Goal: Transaction & Acquisition: Purchase product/service

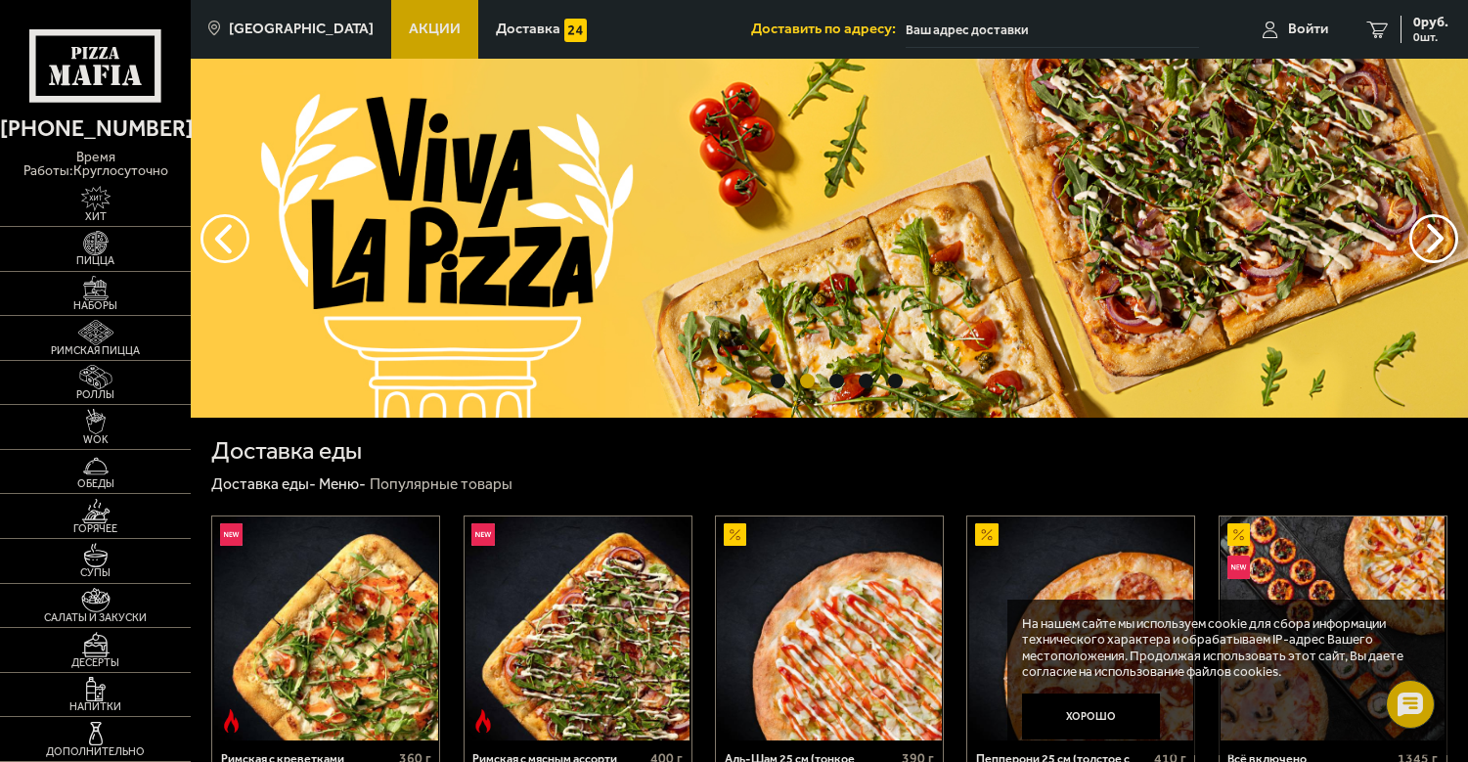
click at [946, 21] on input "text" at bounding box center [1052, 30] width 293 height 36
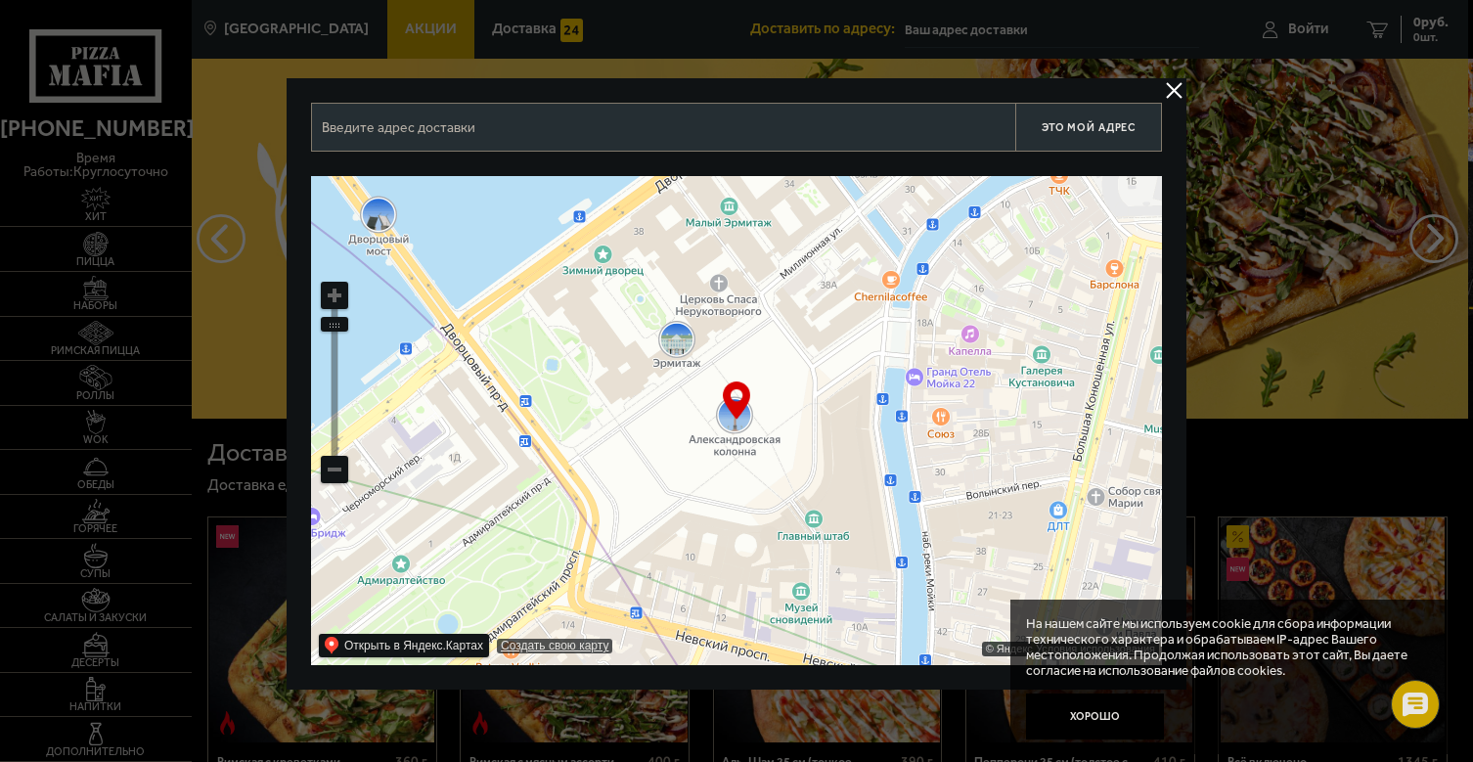
click at [339, 472] on ymaps at bounding box center [334, 469] width 25 height 25
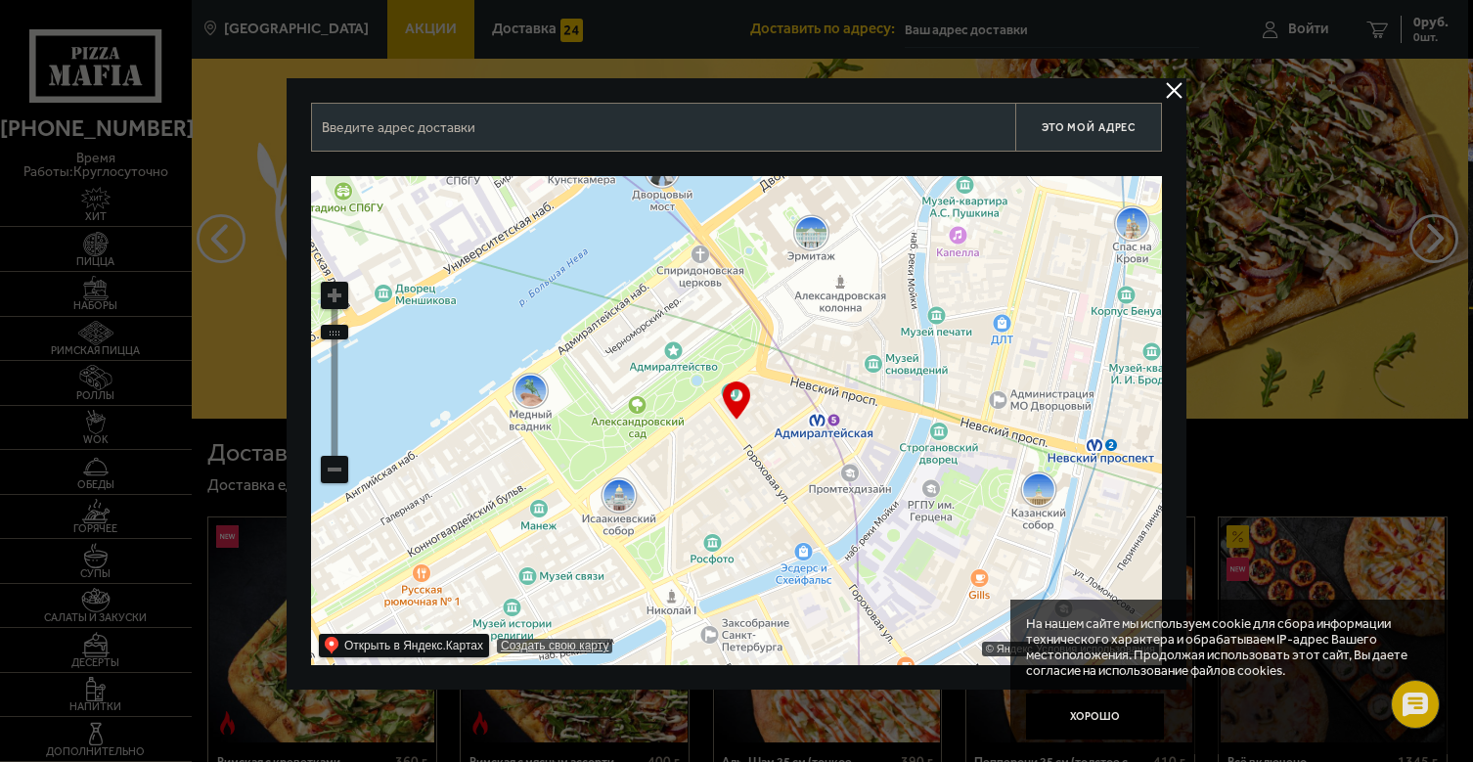
drag, startPoint x: 566, startPoint y: 394, endPoint x: 590, endPoint y: 371, distance: 33.2
click at [590, 371] on ymaps at bounding box center [736, 420] width 851 height 489
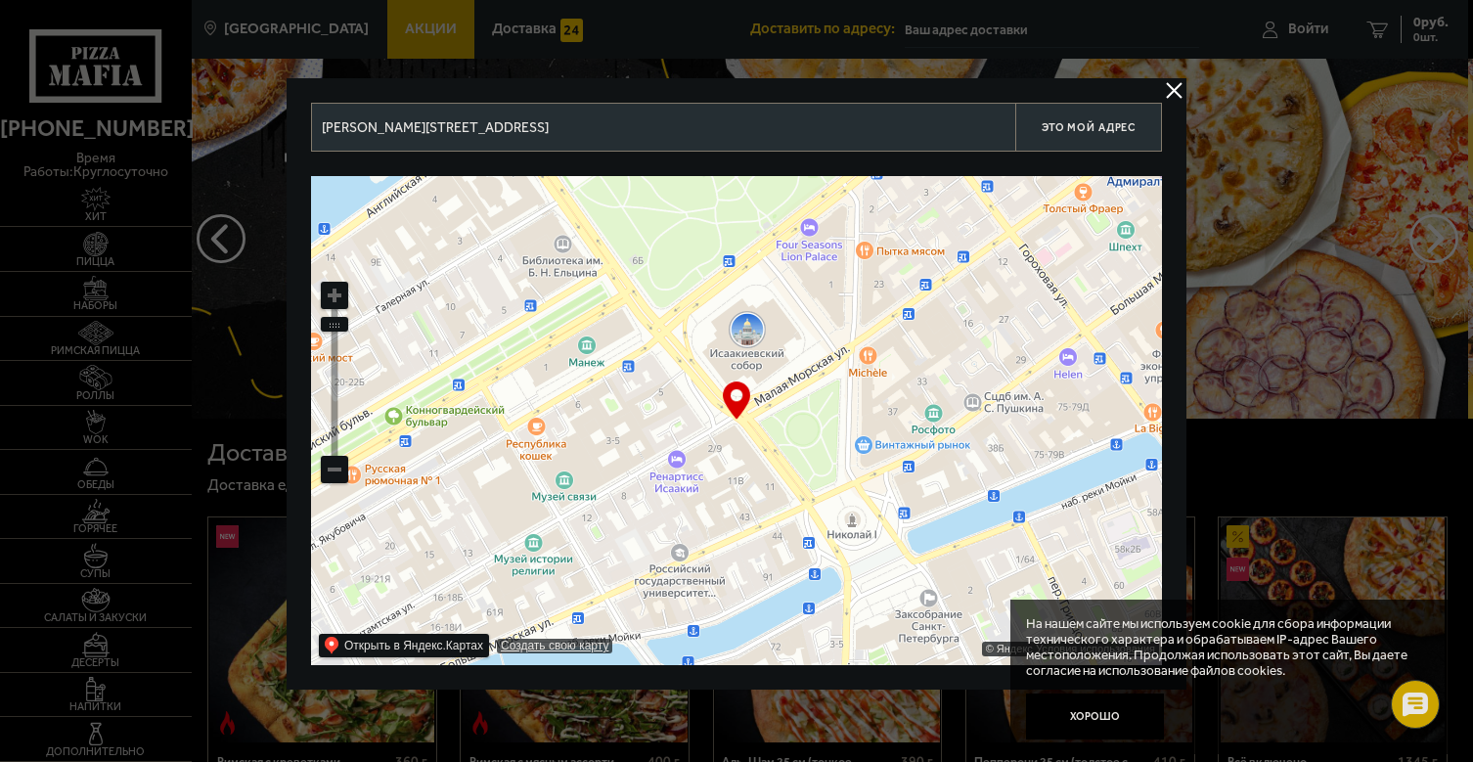
drag, startPoint x: 567, startPoint y: 455, endPoint x: 743, endPoint y: 243, distance: 275.8
click at [744, 244] on ymaps at bounding box center [736, 420] width 851 height 489
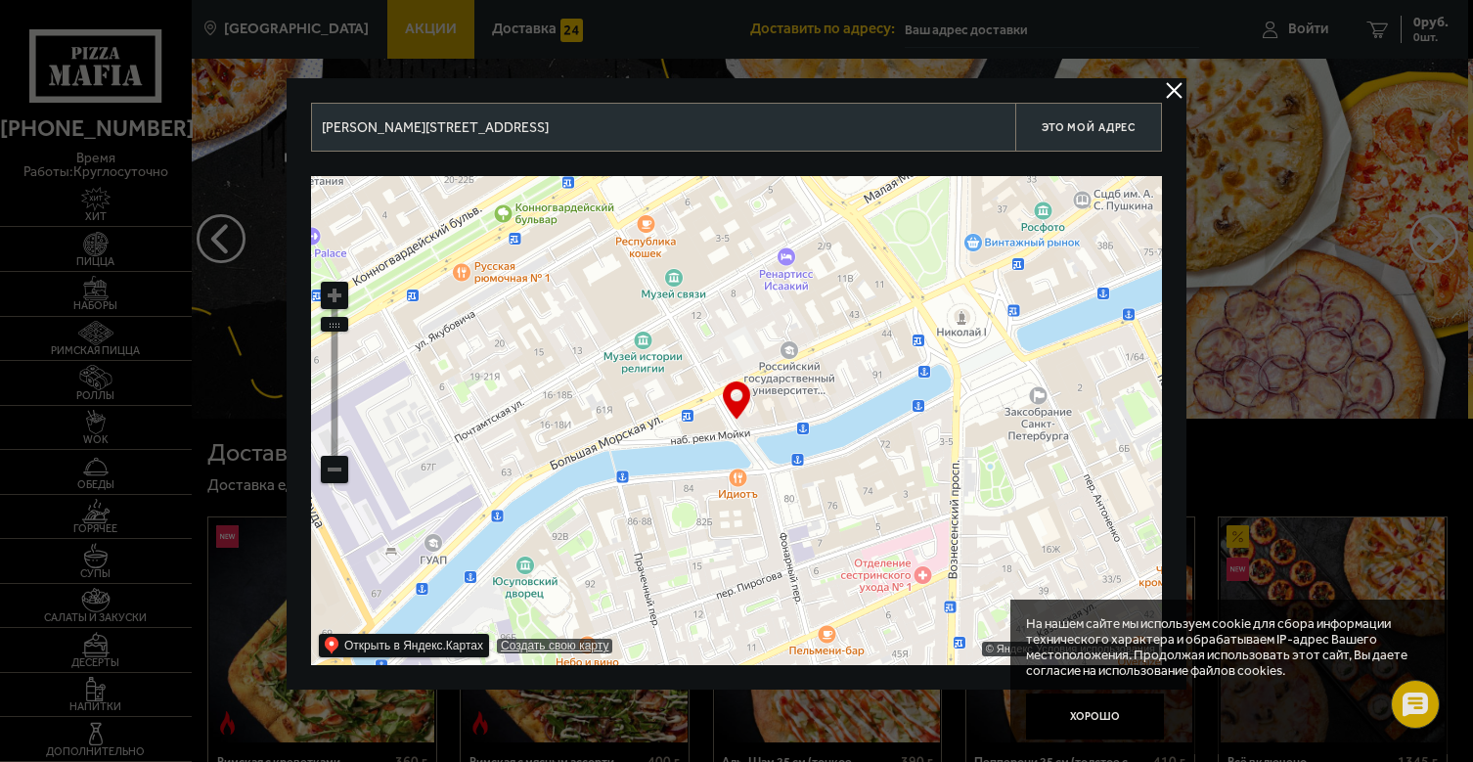
drag, startPoint x: 579, startPoint y: 482, endPoint x: 678, endPoint y: 282, distance: 223.5
click at [678, 282] on ymaps at bounding box center [736, 420] width 851 height 489
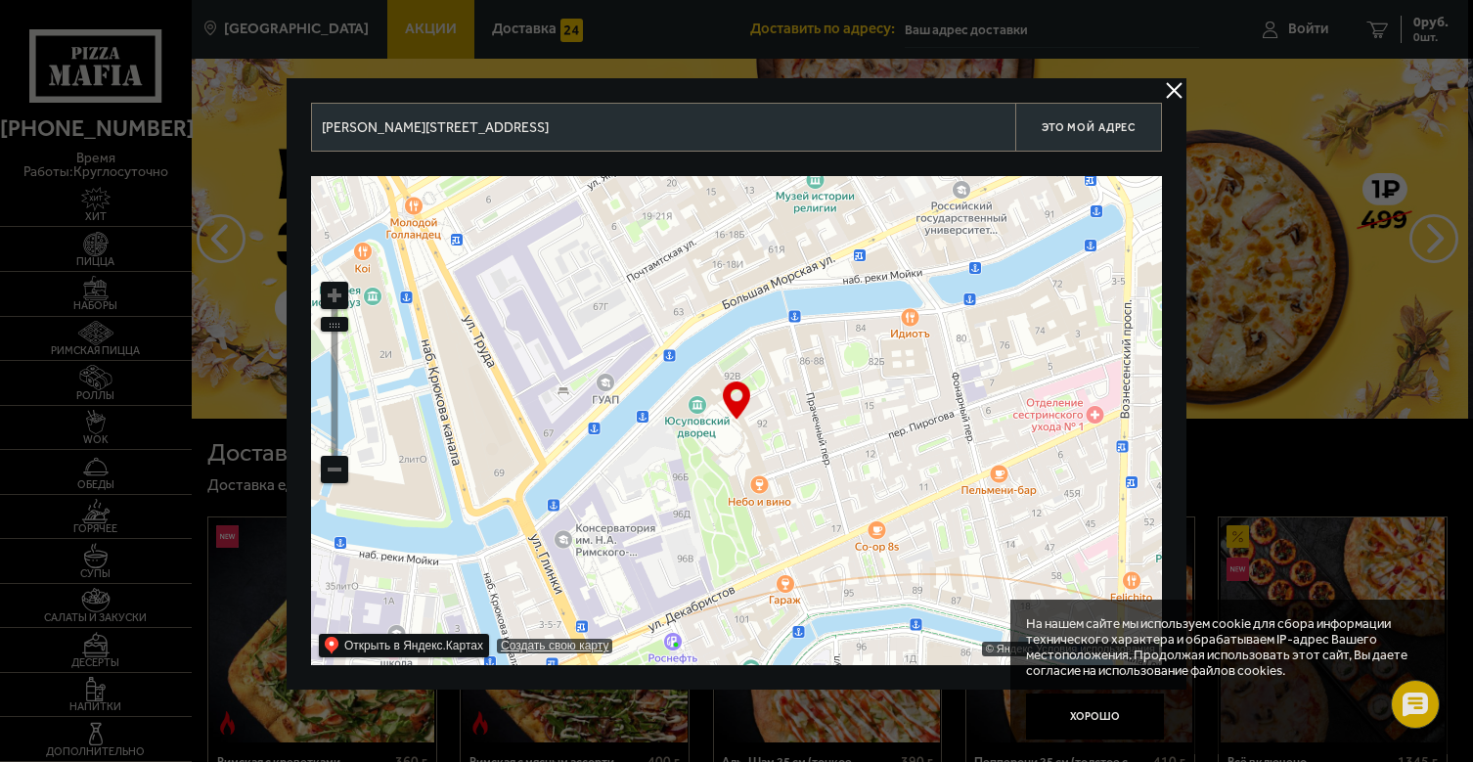
drag, startPoint x: 580, startPoint y: 361, endPoint x: 703, endPoint y: 255, distance: 162.3
click at [704, 255] on ymaps at bounding box center [736, 420] width 851 height 489
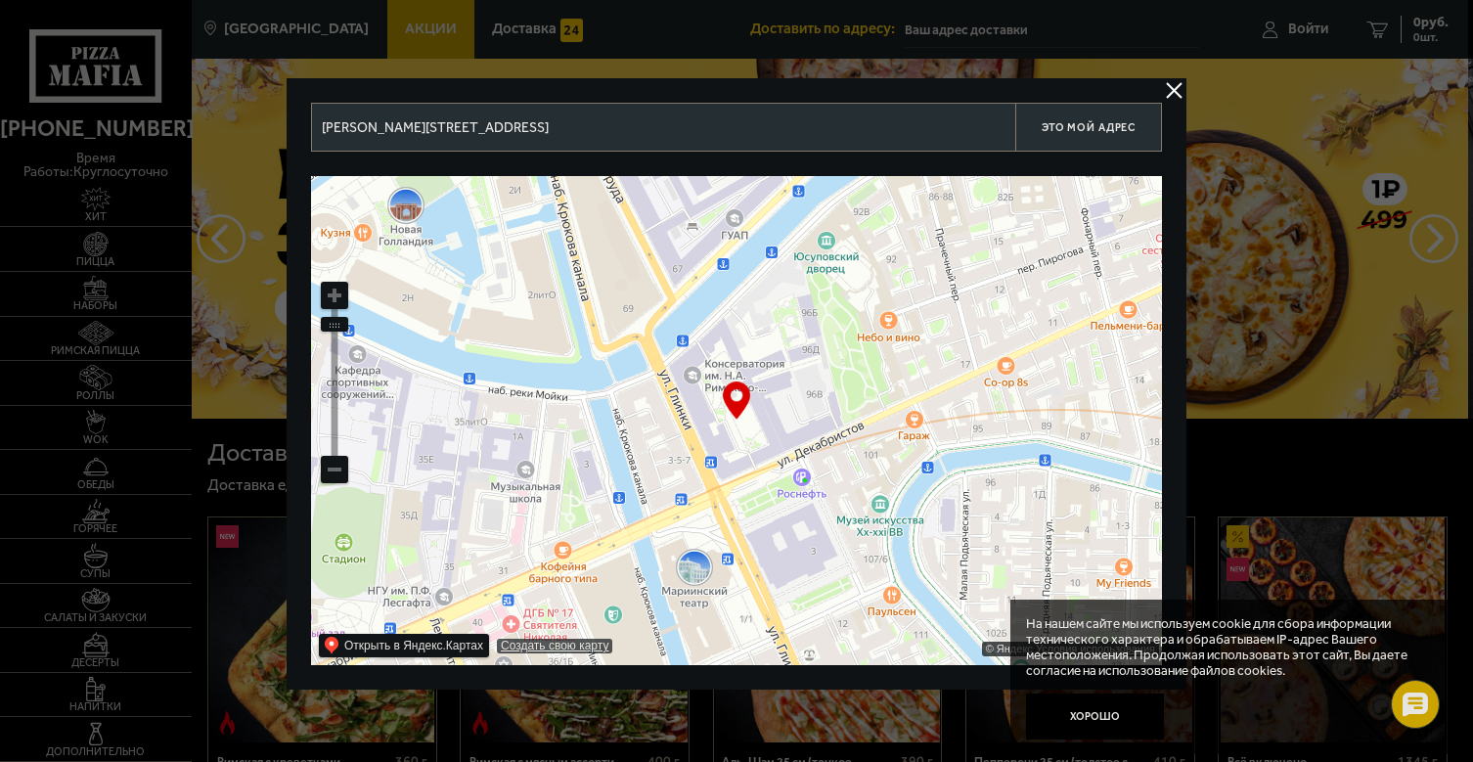
drag, startPoint x: 539, startPoint y: 506, endPoint x: 657, endPoint y: 356, distance: 190.8
click at [657, 356] on ymaps at bounding box center [736, 420] width 851 height 489
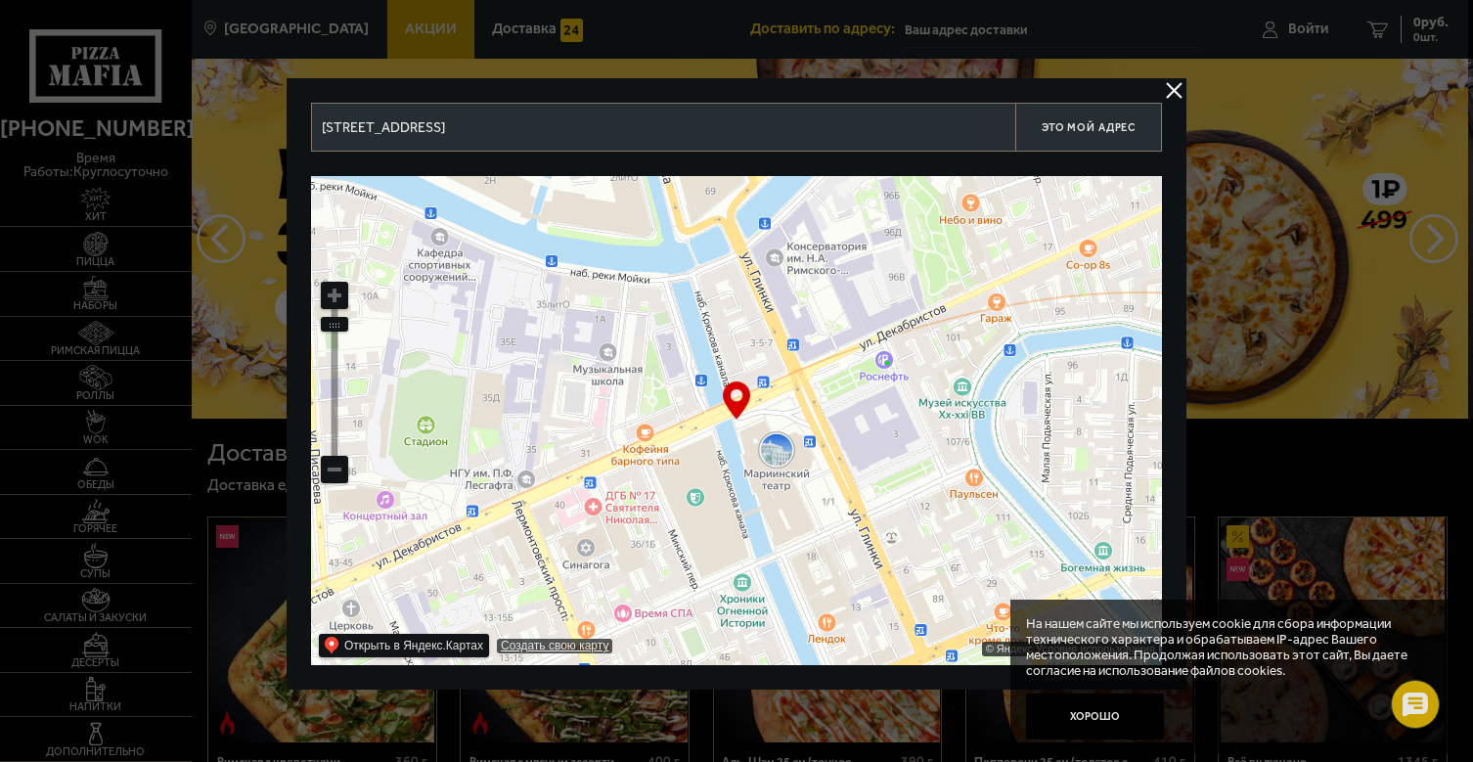
drag, startPoint x: 604, startPoint y: 411, endPoint x: 690, endPoint y: 291, distance: 147.1
click at [690, 291] on ymaps at bounding box center [736, 420] width 851 height 489
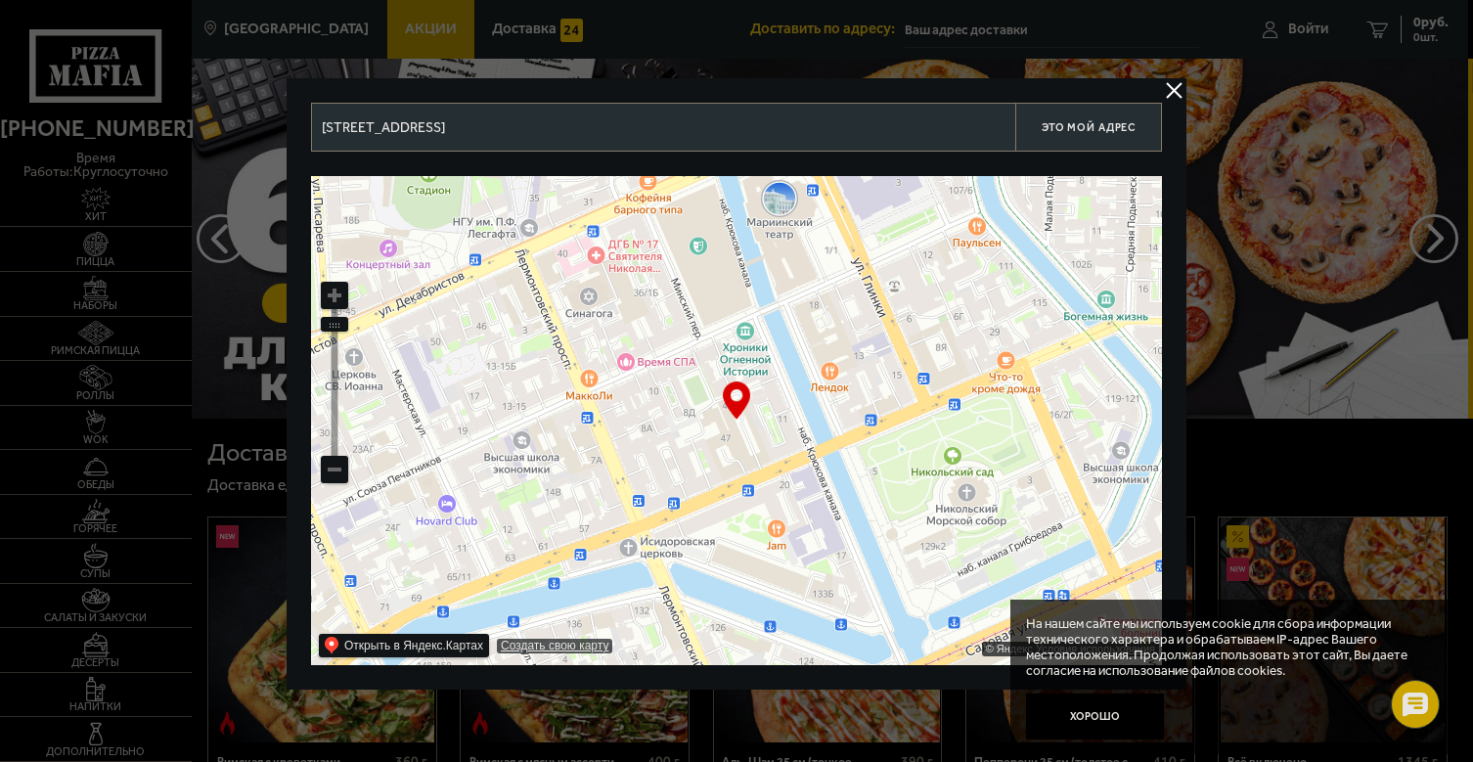
drag, startPoint x: 642, startPoint y: 459, endPoint x: 625, endPoint y: 243, distance: 216.8
click at [625, 243] on ymaps at bounding box center [736, 420] width 851 height 489
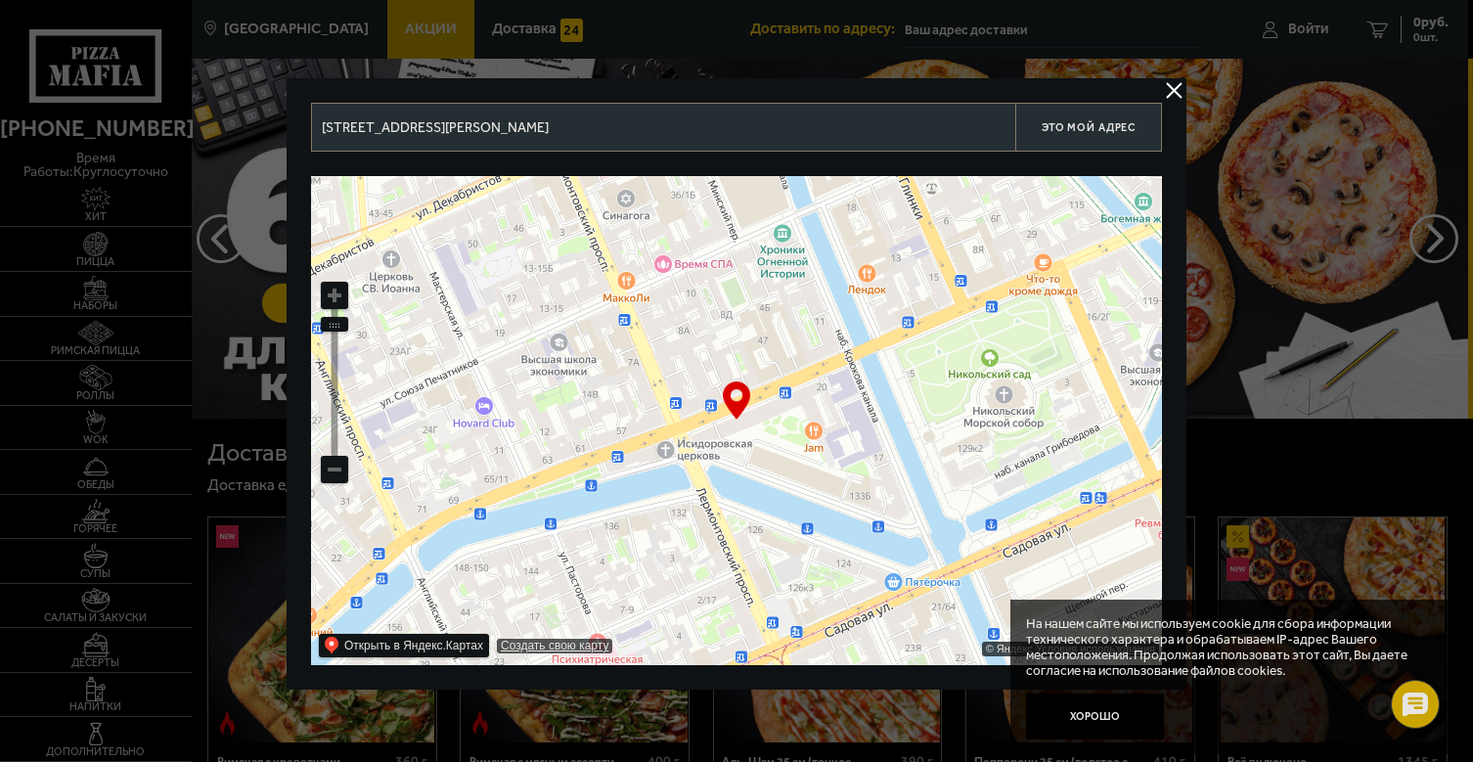
drag, startPoint x: 643, startPoint y: 368, endPoint x: 639, endPoint y: 314, distance: 53.9
click at [639, 314] on ymaps at bounding box center [736, 420] width 851 height 489
click at [331, 295] on ymaps at bounding box center [334, 295] width 25 height 25
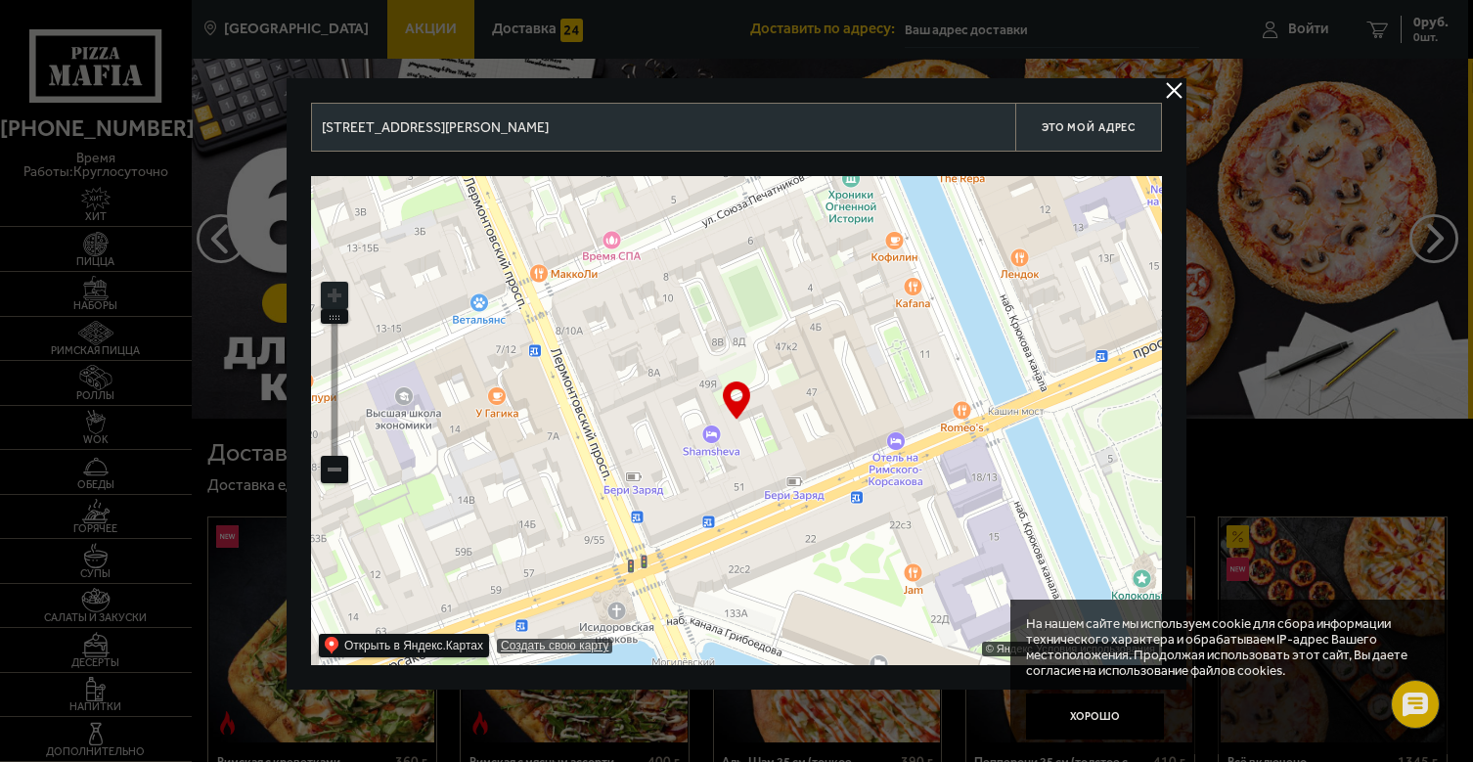
drag, startPoint x: 757, startPoint y: 302, endPoint x: 779, endPoint y: 439, distance: 138.6
click at [779, 439] on ymaps at bounding box center [736, 420] width 851 height 489
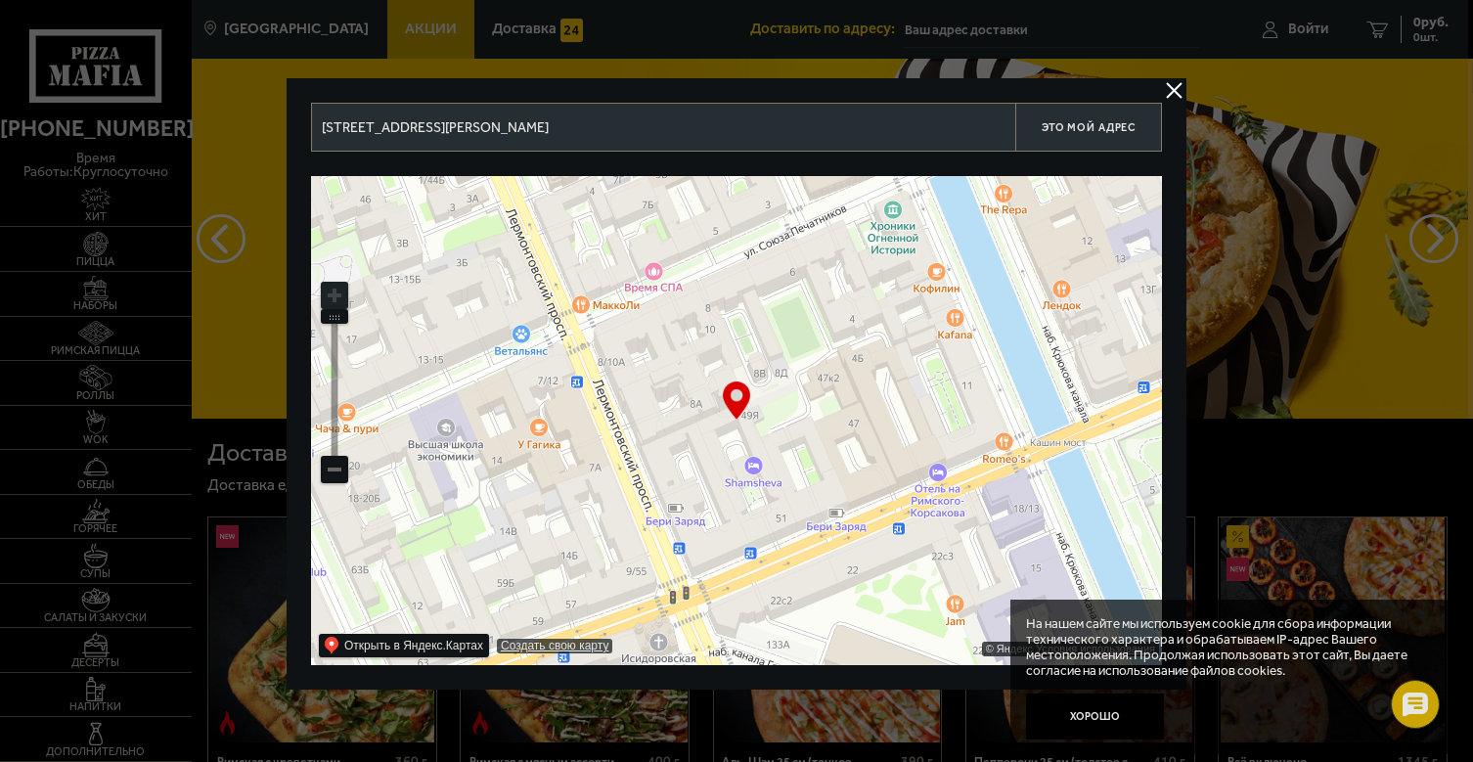
type input "[STREET_ADDRESS][PERSON_NAME]"
drag, startPoint x: 789, startPoint y: 452, endPoint x: 805, endPoint y: 456, distance: 16.1
click at [805, 456] on ymaps at bounding box center [736, 420] width 851 height 489
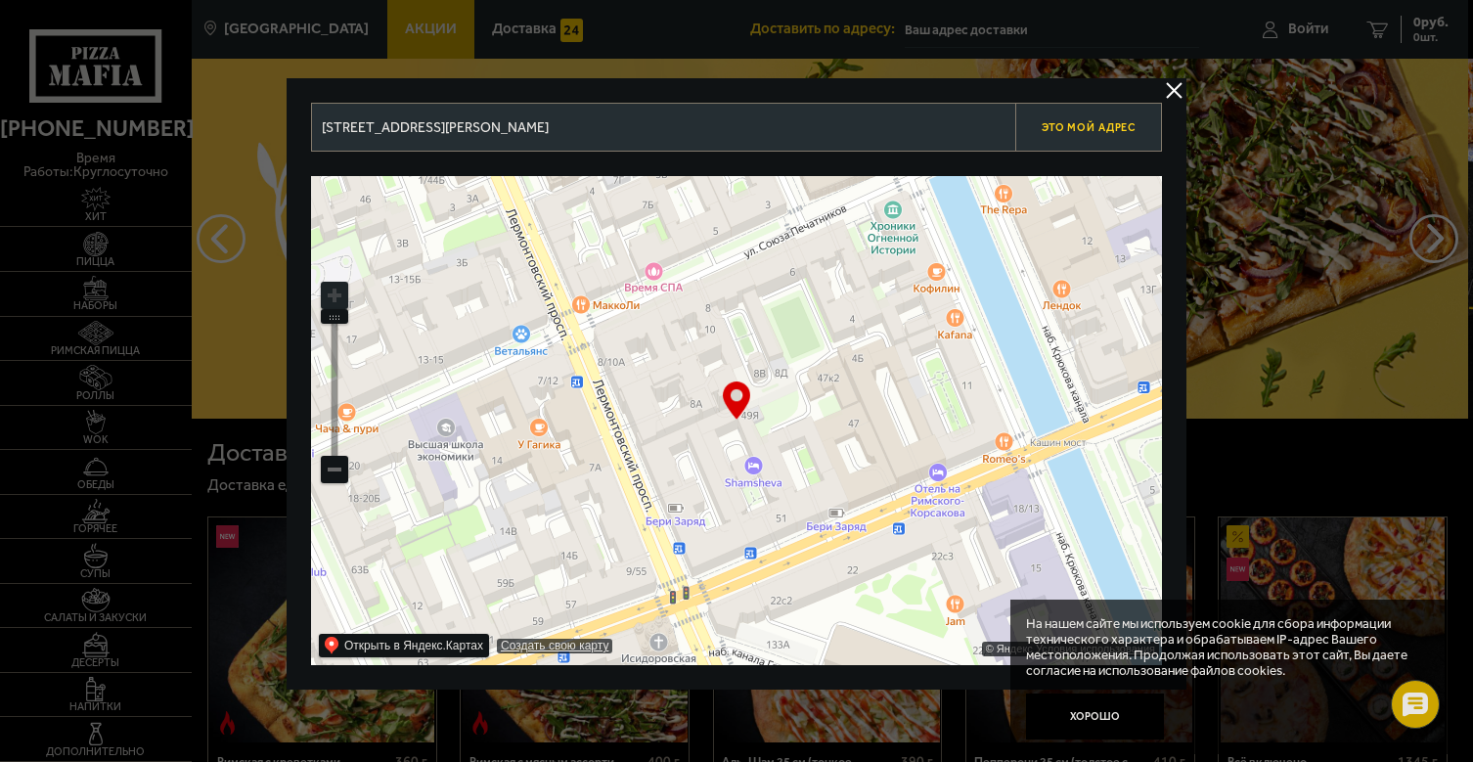
click at [1090, 134] on button "Это мой адрес" at bounding box center [1088, 127] width 147 height 49
type input "[STREET_ADDRESS][PERSON_NAME]"
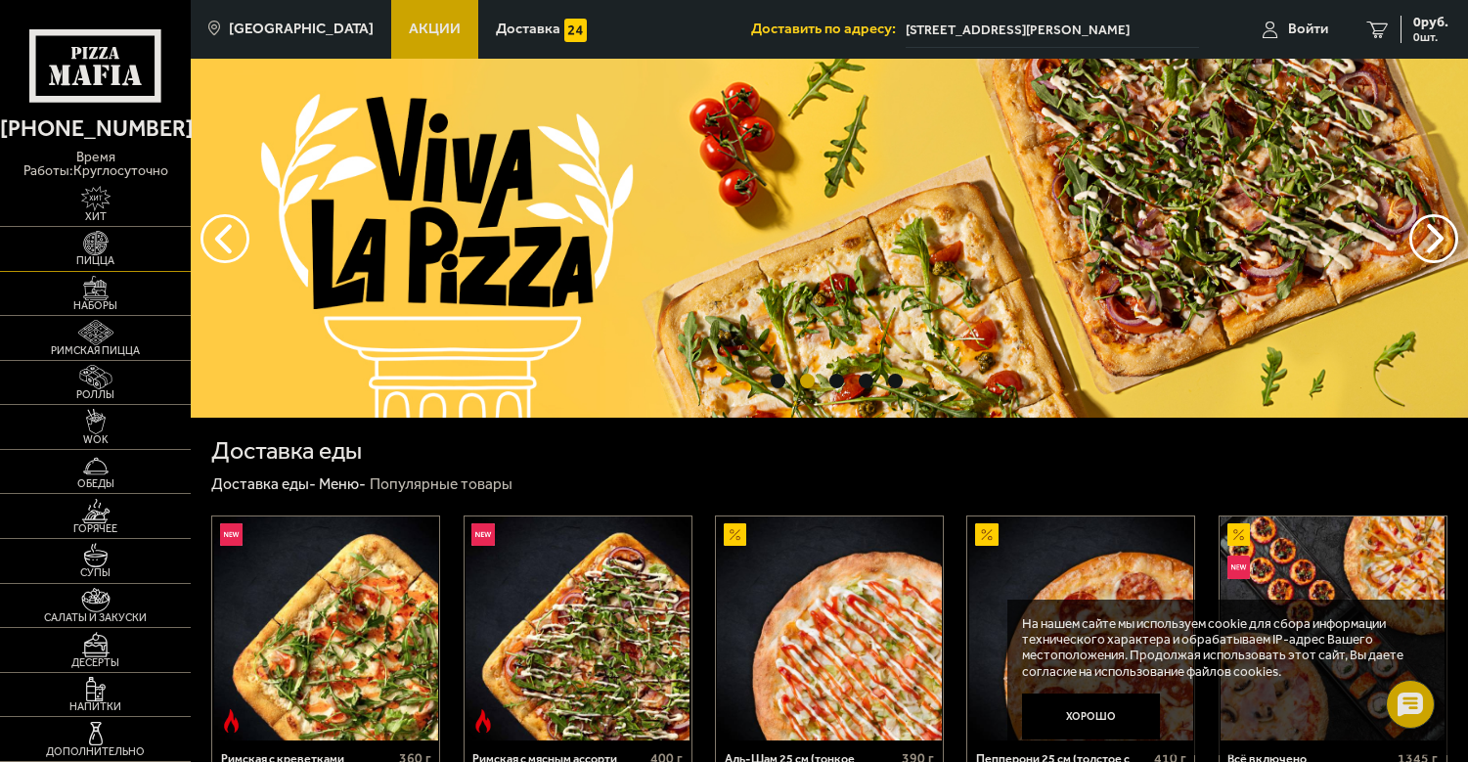
click at [145, 241] on link "Пицца" at bounding box center [95, 249] width 191 height 44
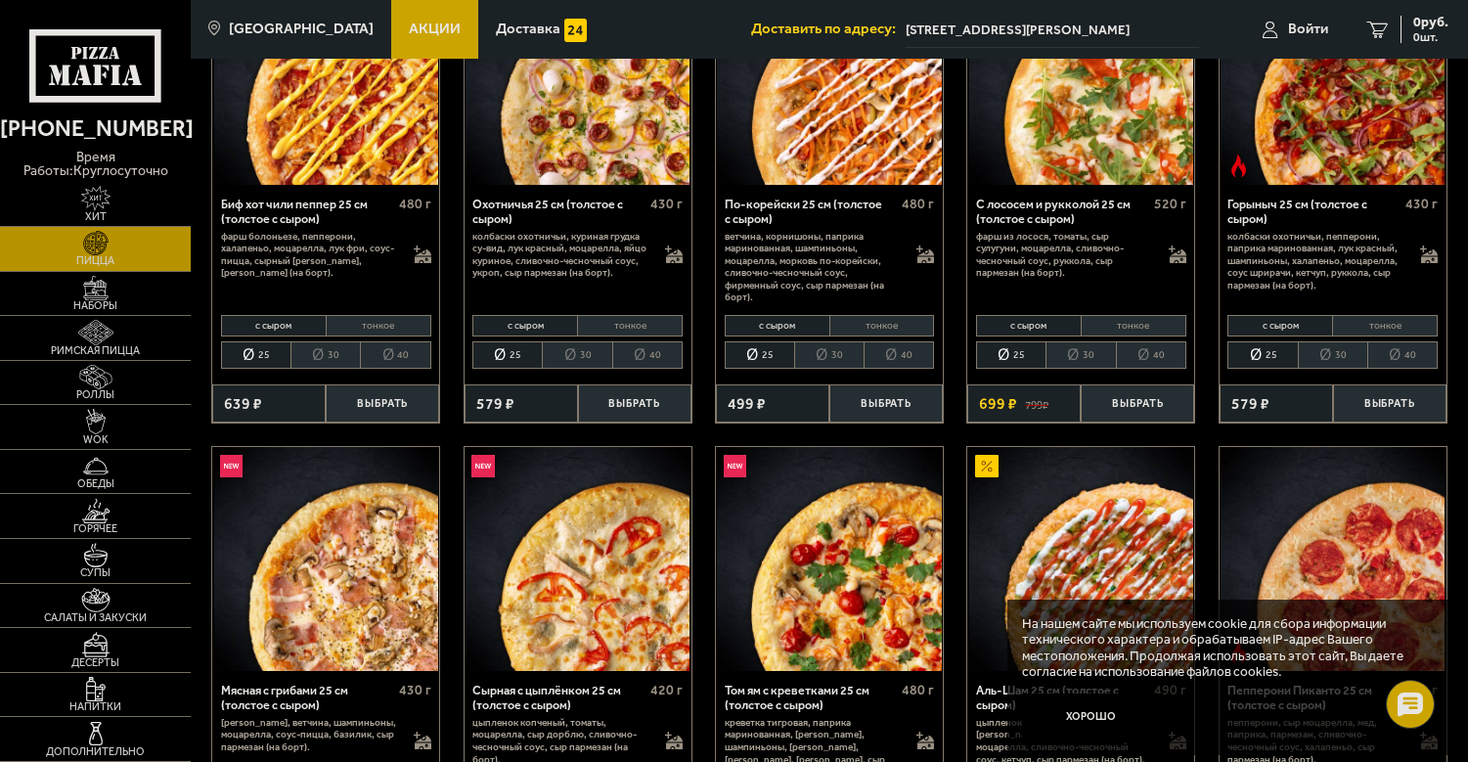
scroll to position [202, 0]
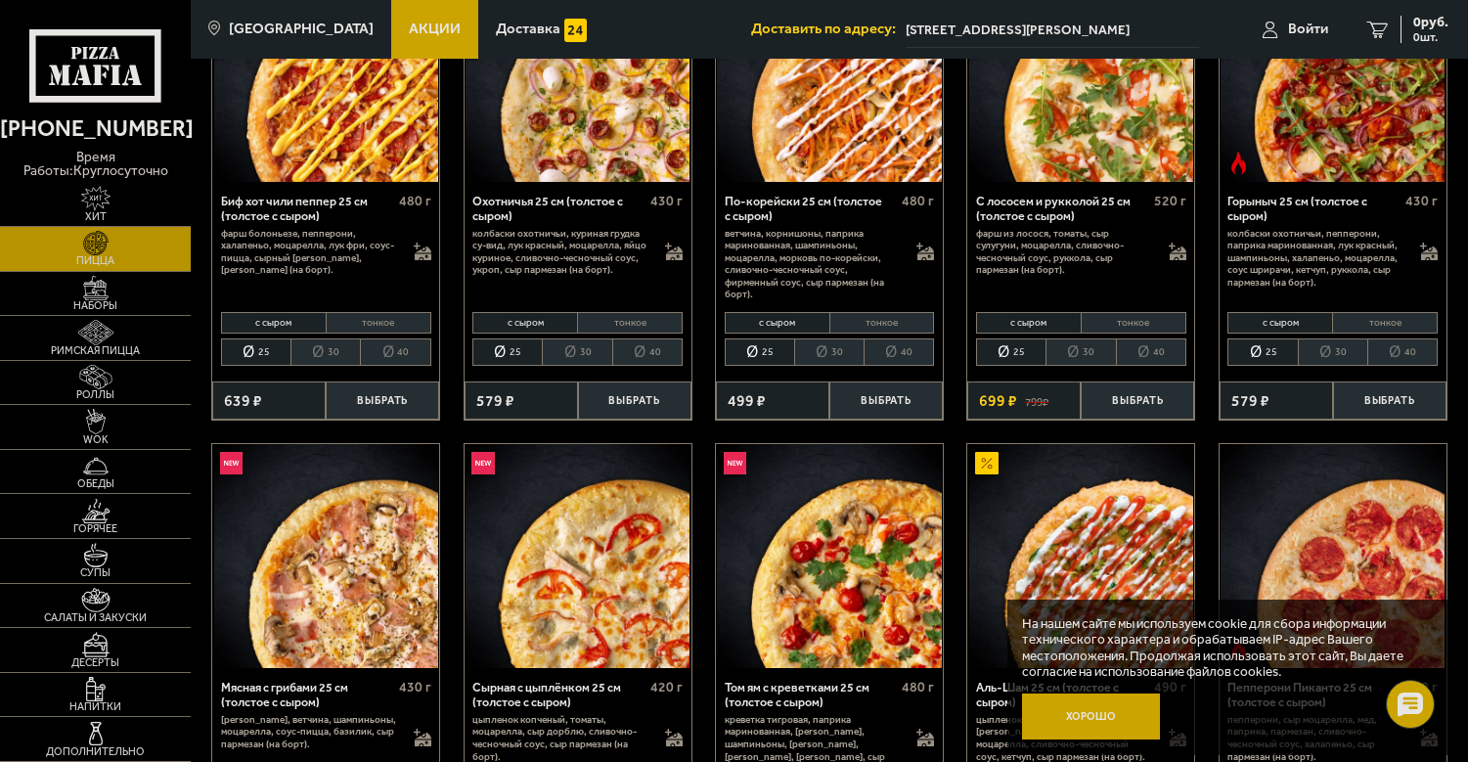
click at [1128, 717] on button "Хорошо" at bounding box center [1091, 717] width 138 height 46
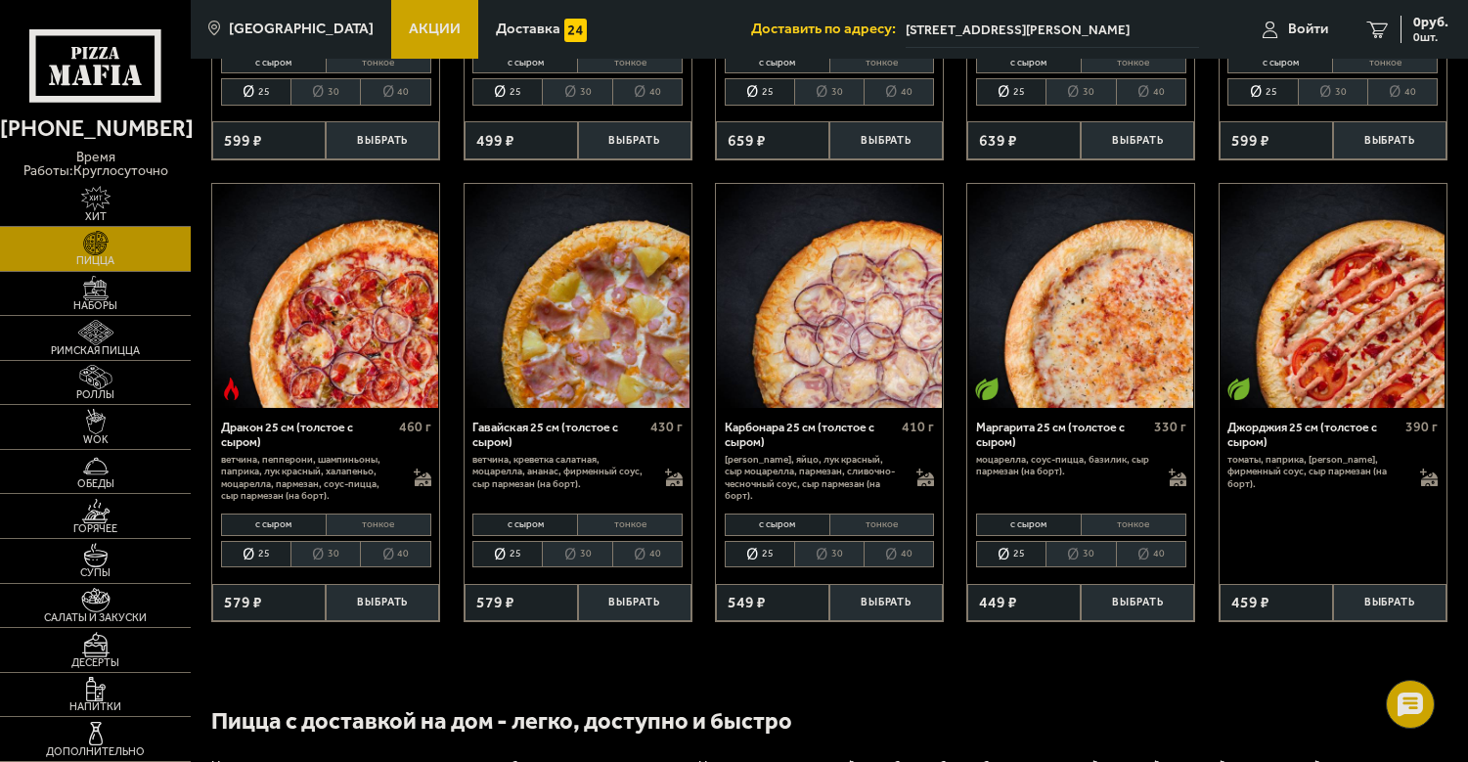
scroll to position [2852, 0]
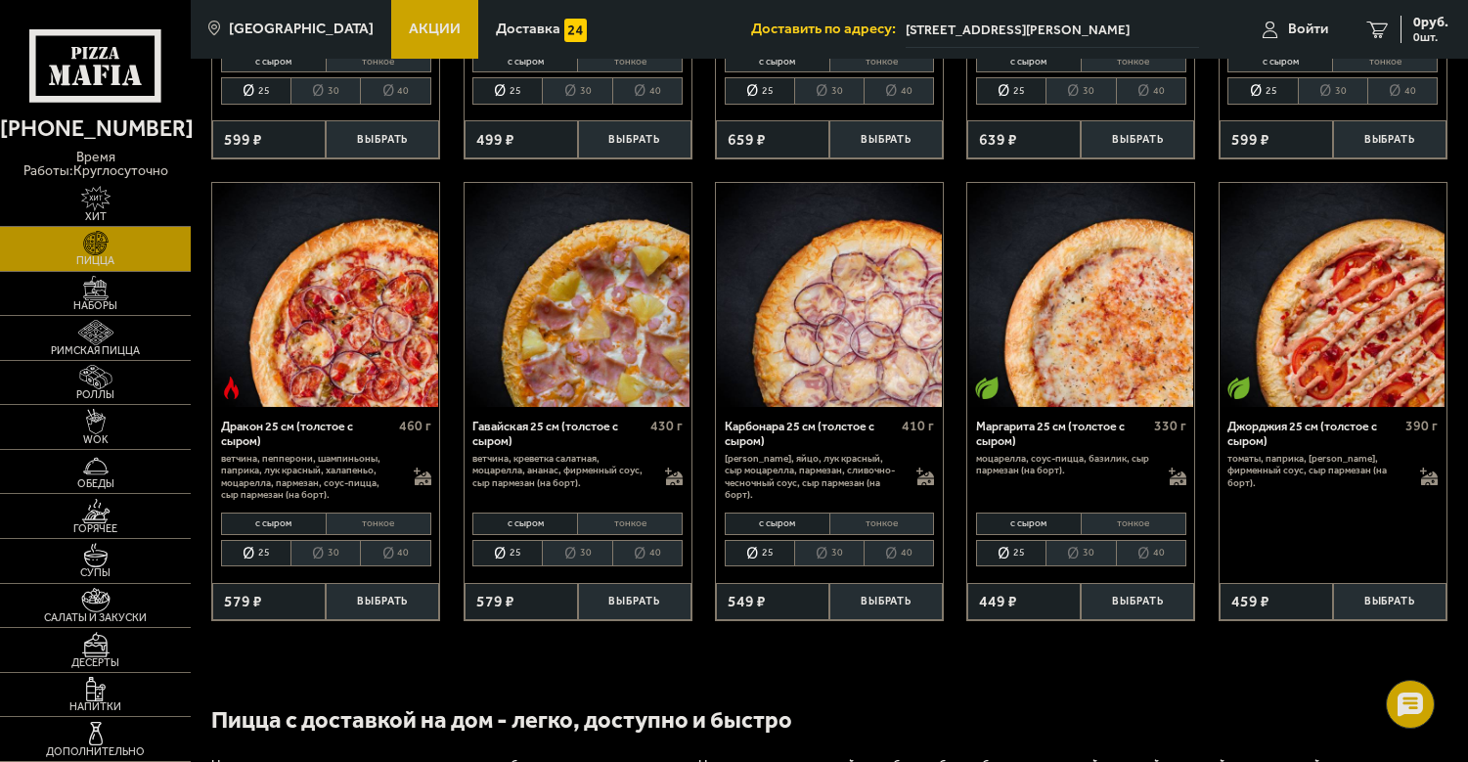
click at [614, 513] on li "тонкое" at bounding box center [630, 524] width 106 height 22
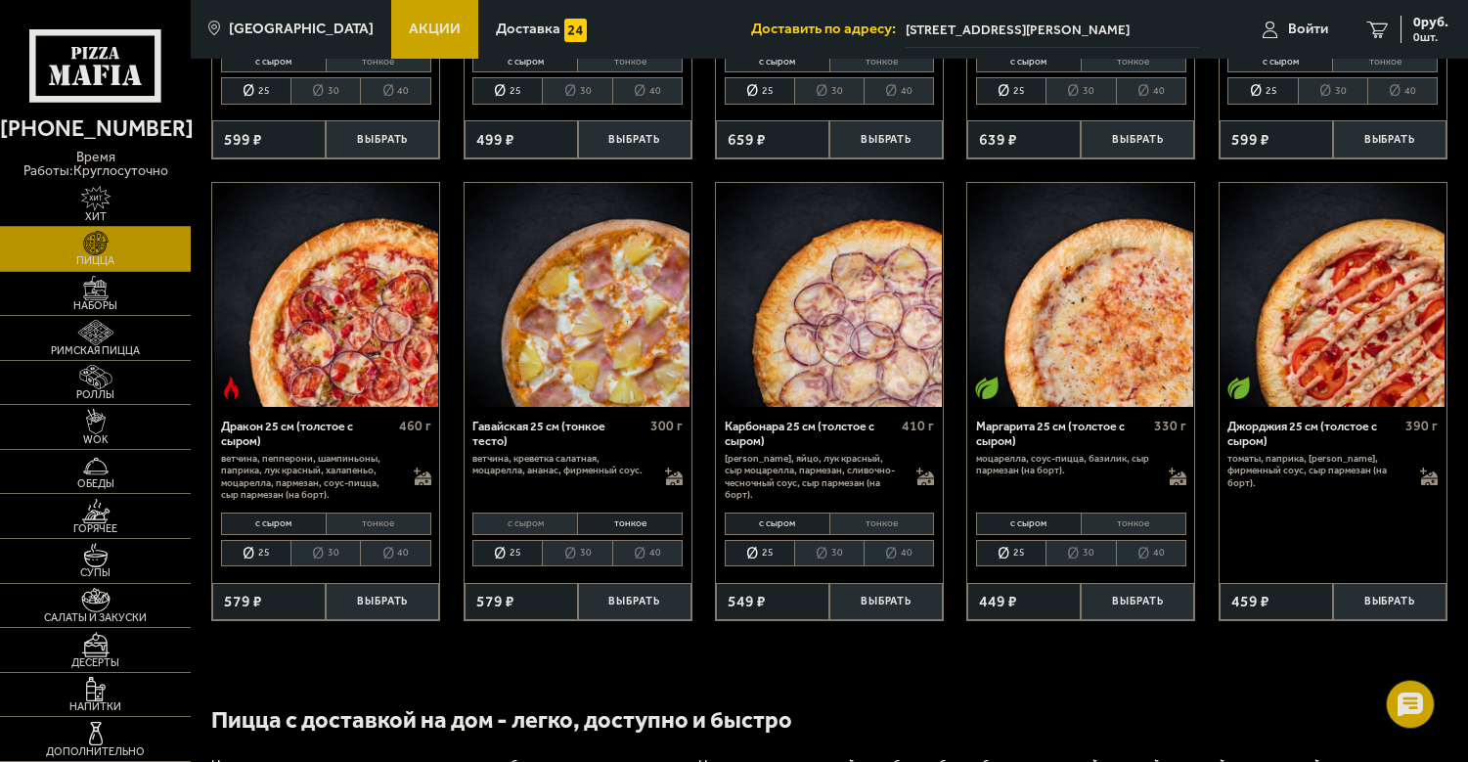
click at [578, 540] on li "30" at bounding box center [576, 553] width 69 height 27
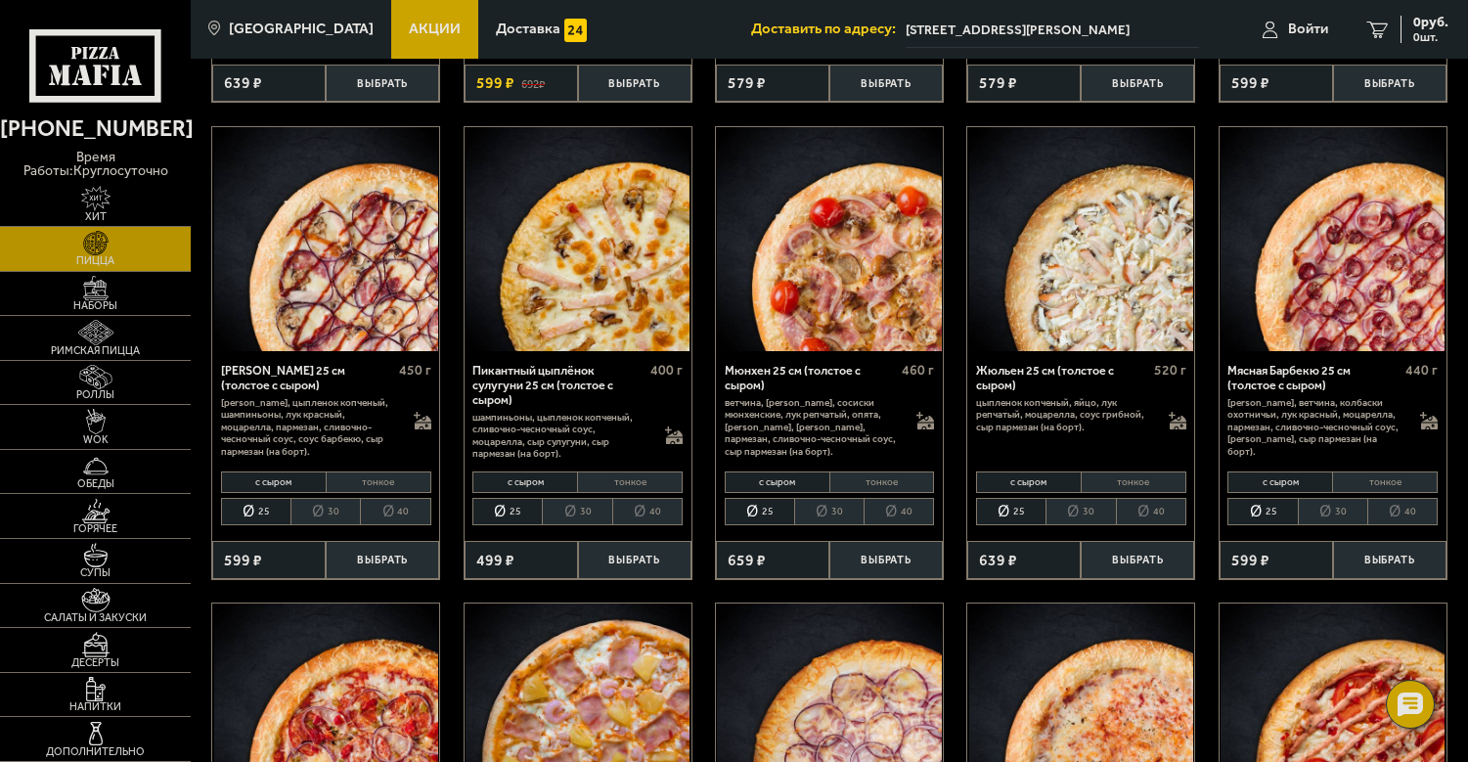
scroll to position [2419, 0]
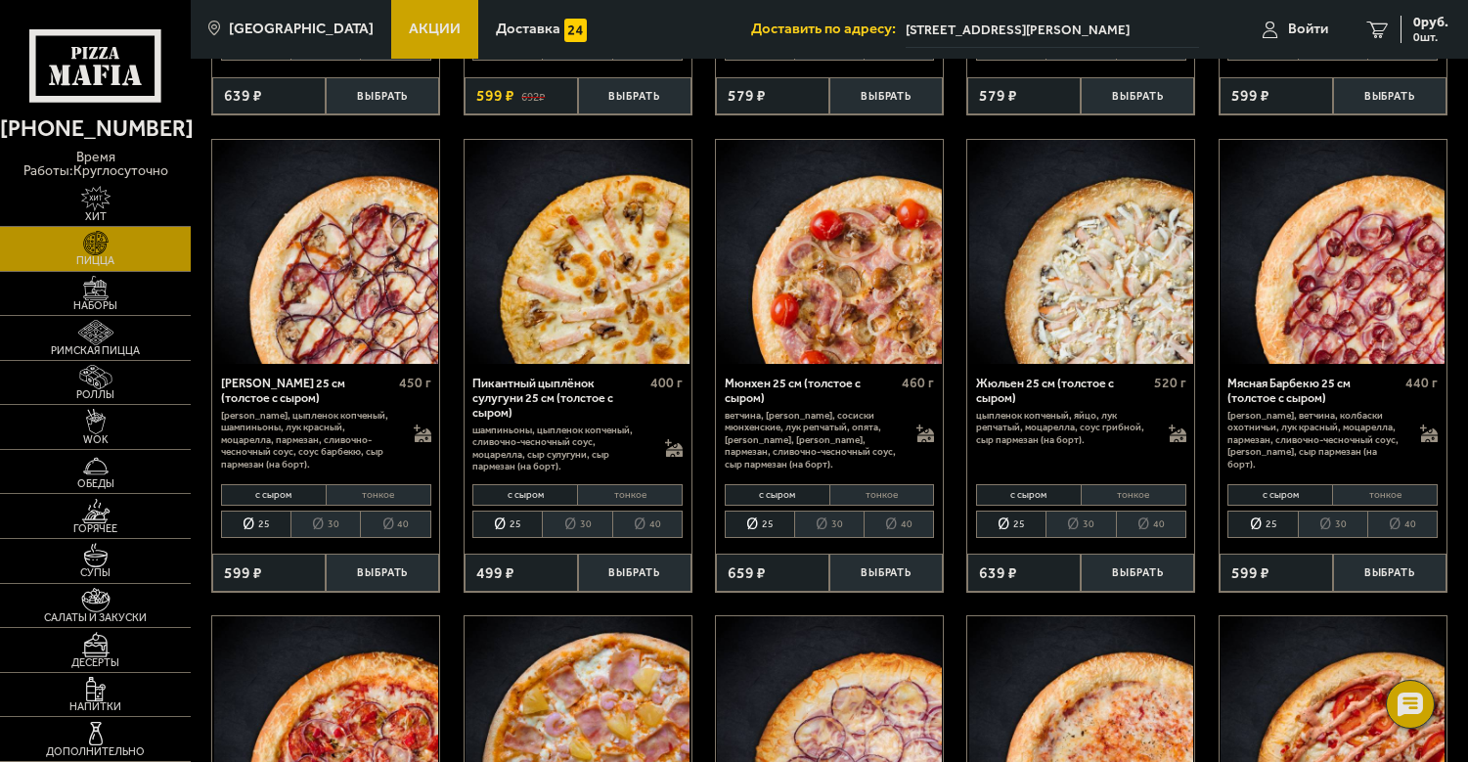
click at [644, 484] on li "тонкое" at bounding box center [630, 495] width 106 height 22
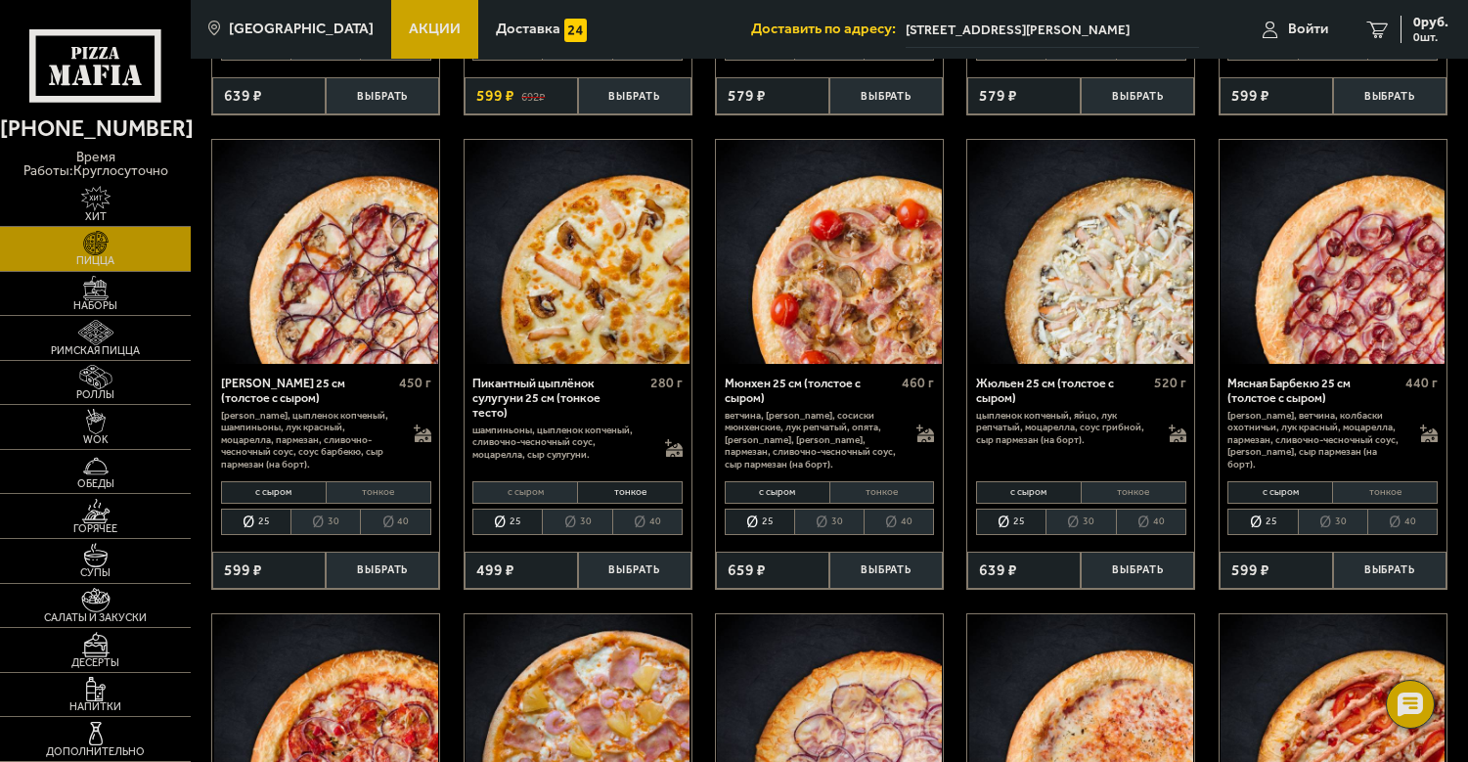
click at [578, 509] on li "30" at bounding box center [576, 522] width 69 height 27
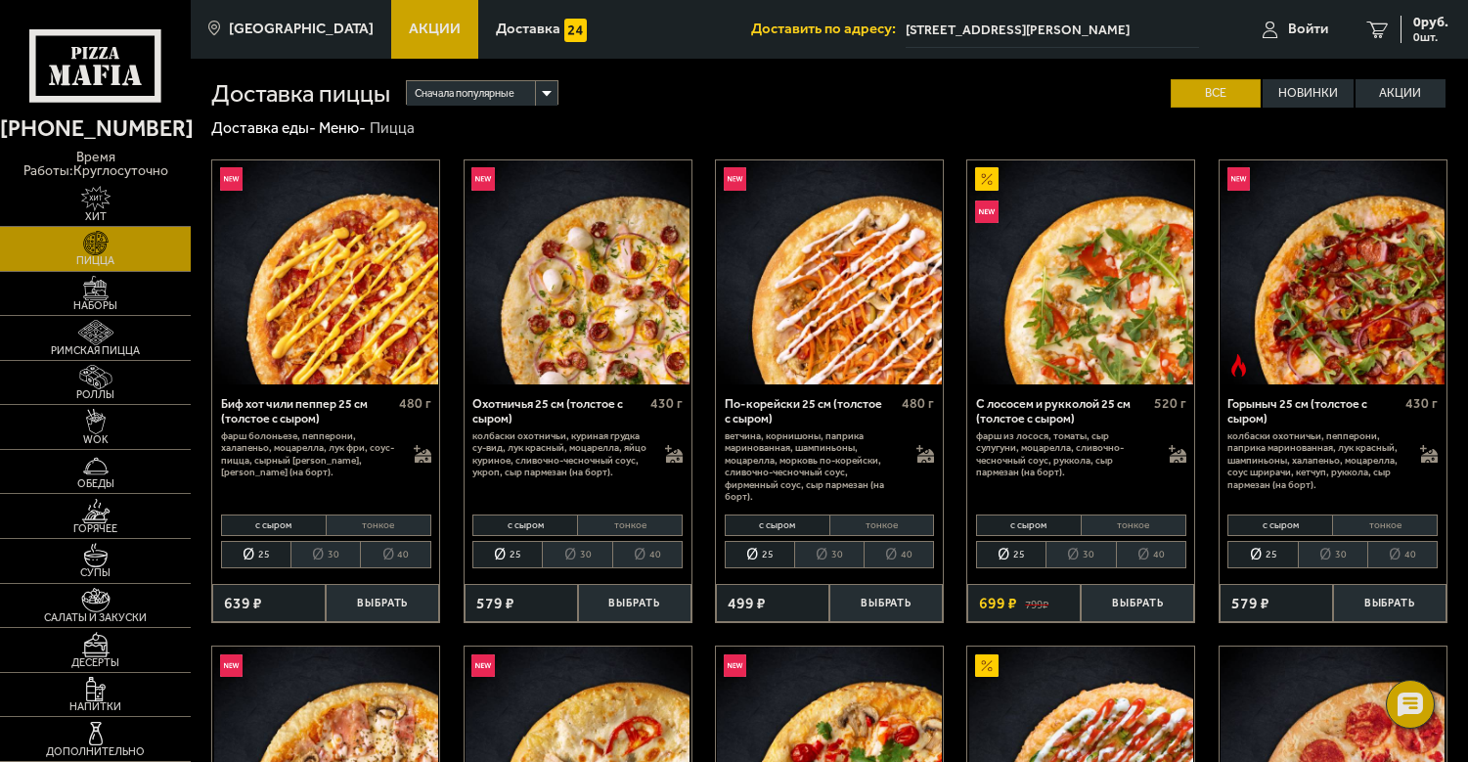
scroll to position [0, 0]
